Goal: Task Accomplishment & Management: Use online tool/utility

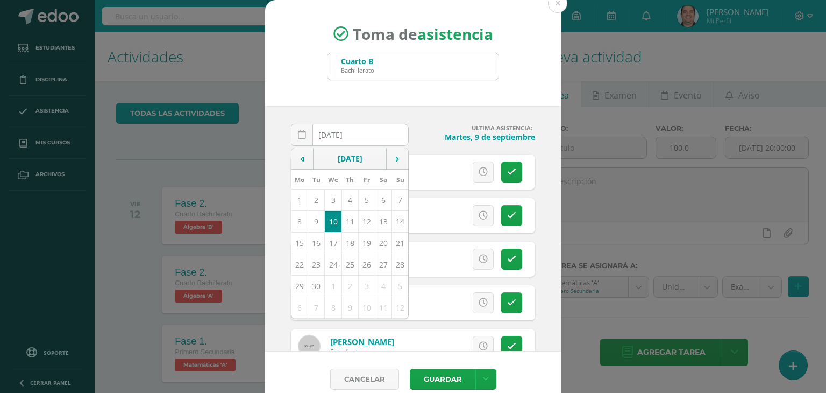
click at [442, 88] on div "Toma de asistencia Cuarto B Bachillerato cuarto" at bounding box center [413, 53] width 296 height 106
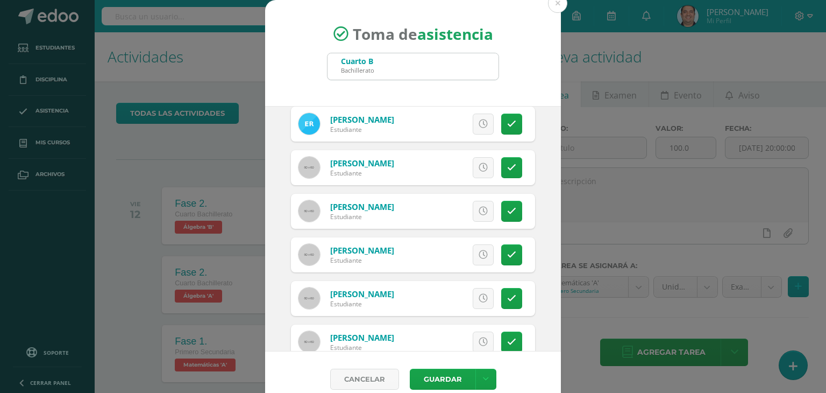
scroll to position [945, 0]
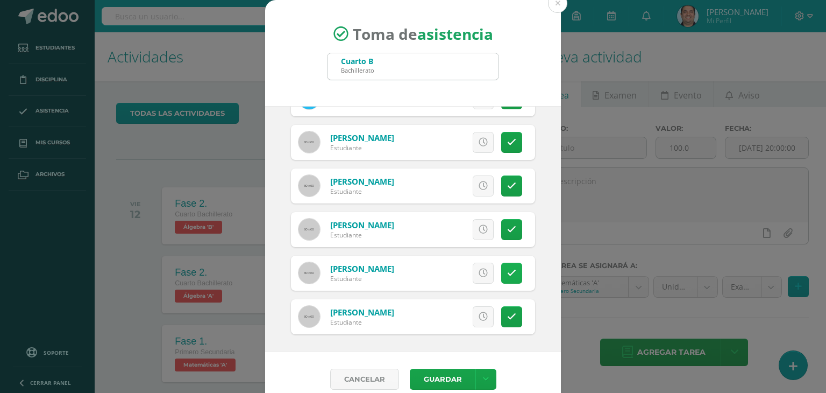
click at [507, 271] on icon at bounding box center [511, 272] width 9 height 9
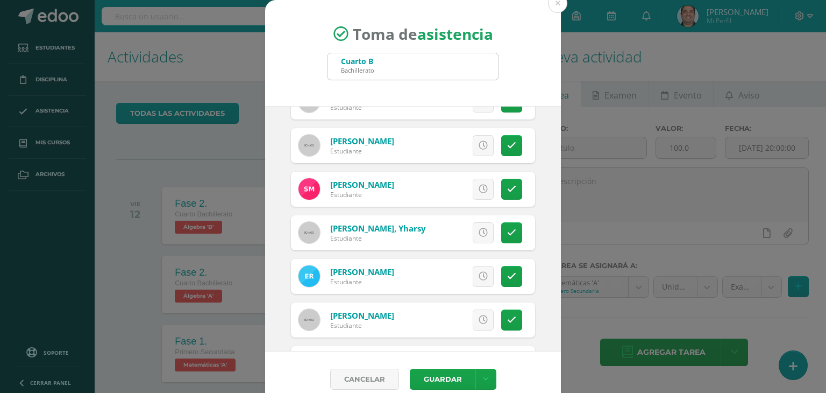
scroll to position [764, 0]
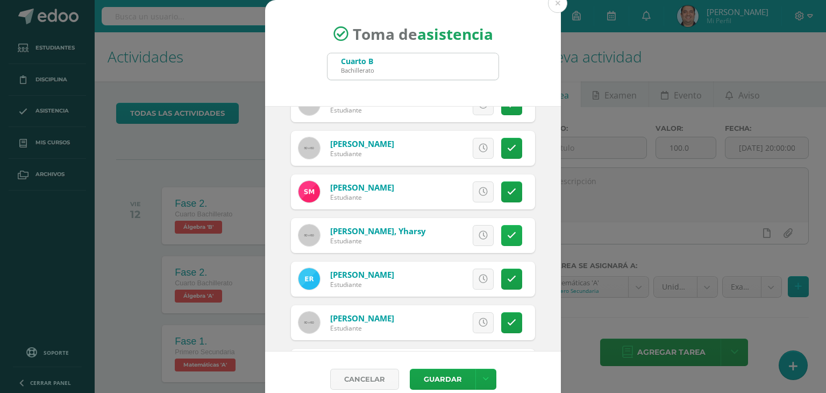
click at [501, 228] on link at bounding box center [511, 235] width 21 height 21
click at [461, 225] on span "Excusa" at bounding box center [465, 235] width 30 height 20
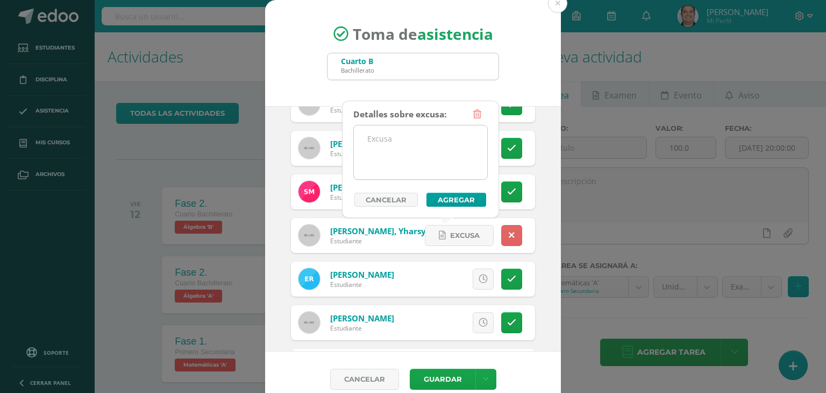
click at [431, 166] on textarea at bounding box center [420, 152] width 133 height 54
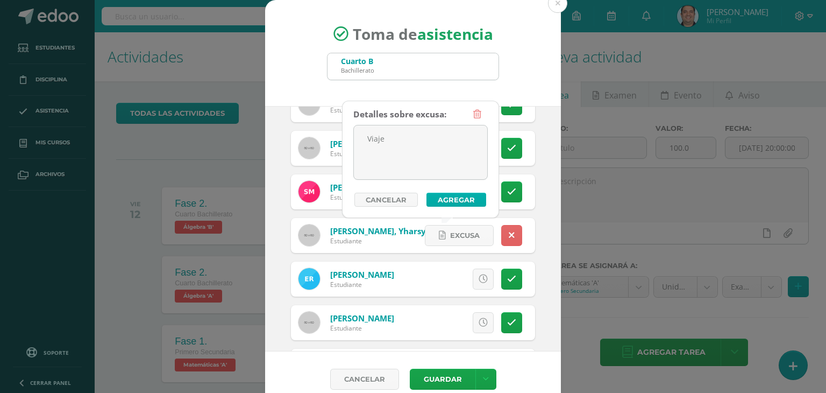
type textarea "Viaje"
click at [453, 200] on button "Agregar" at bounding box center [457, 200] width 60 height 14
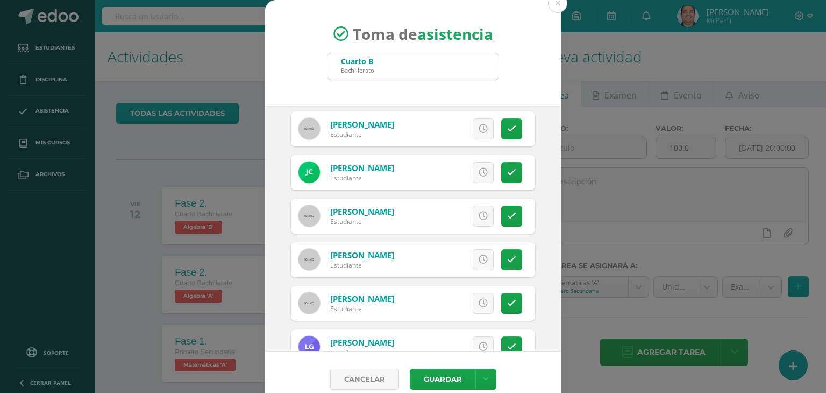
scroll to position [323, 0]
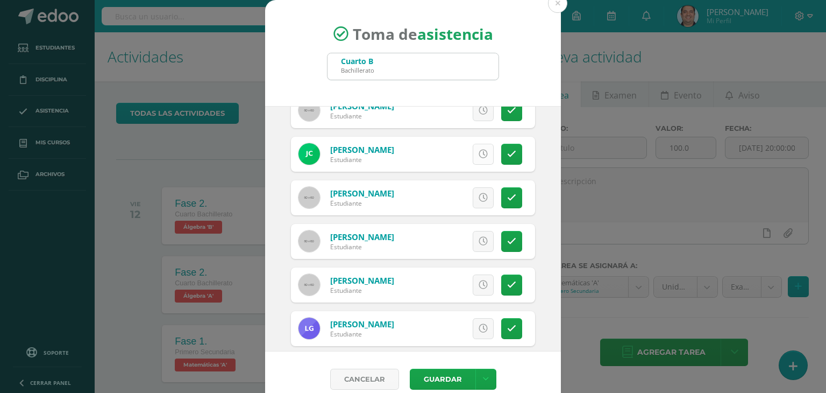
click at [479, 150] on icon at bounding box center [483, 154] width 9 height 9
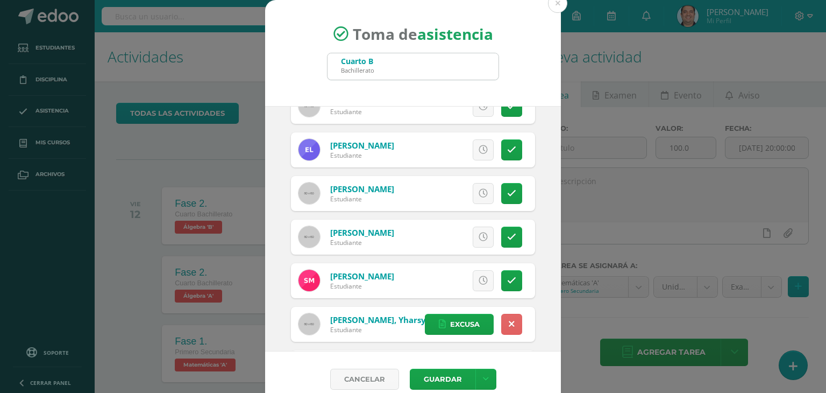
scroll to position [945, 0]
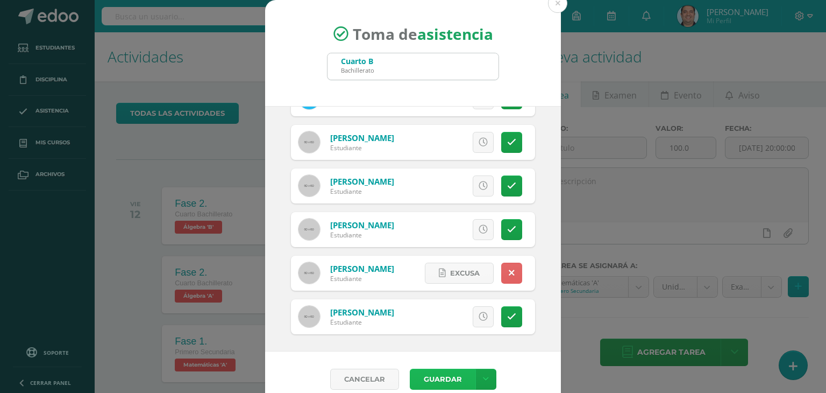
click at [437, 375] on button "Guardar" at bounding box center [443, 378] width 66 height 21
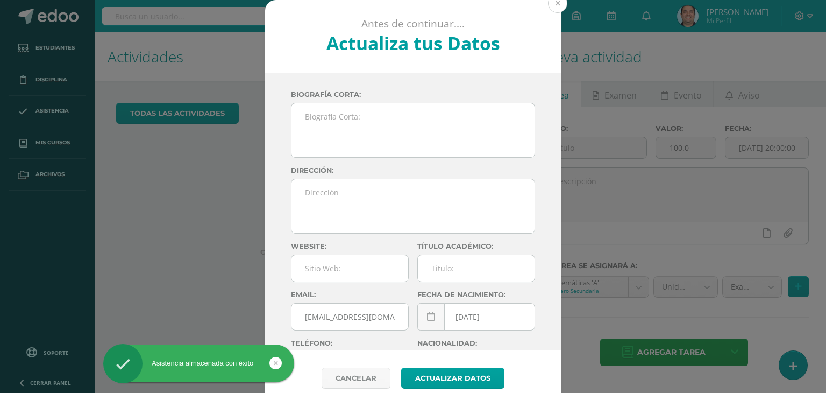
click at [554, 9] on button at bounding box center [557, 3] width 19 height 19
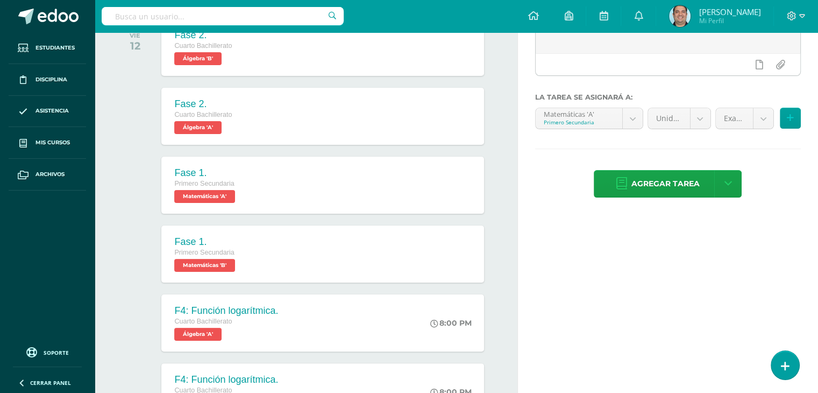
scroll to position [215, 0]
